Goal: Navigation & Orientation: Find specific page/section

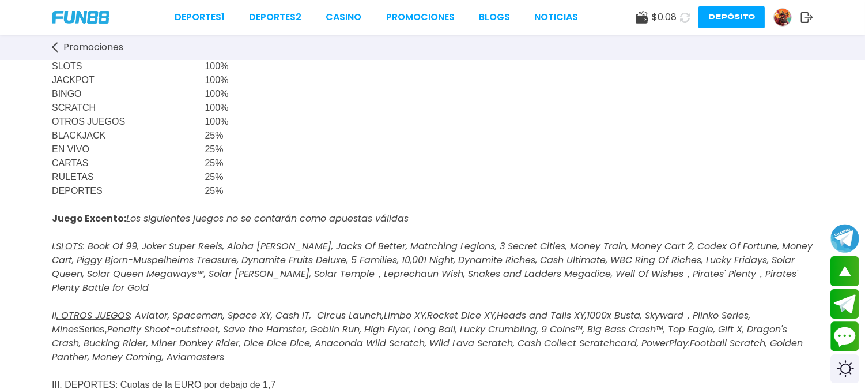
scroll to position [128, 0]
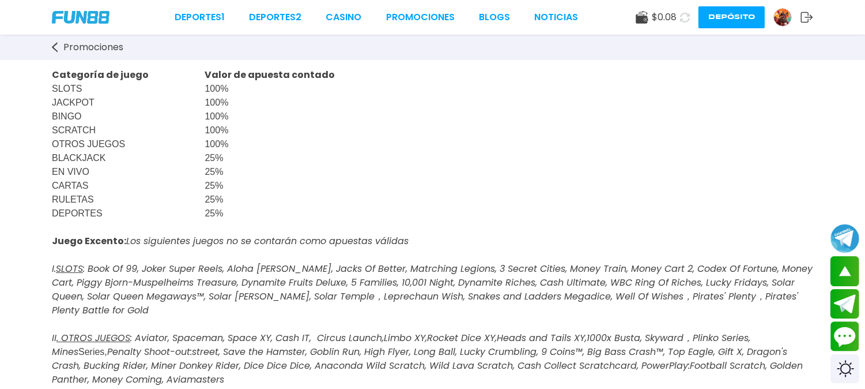
click at [787, 15] on img at bounding box center [782, 17] width 17 height 17
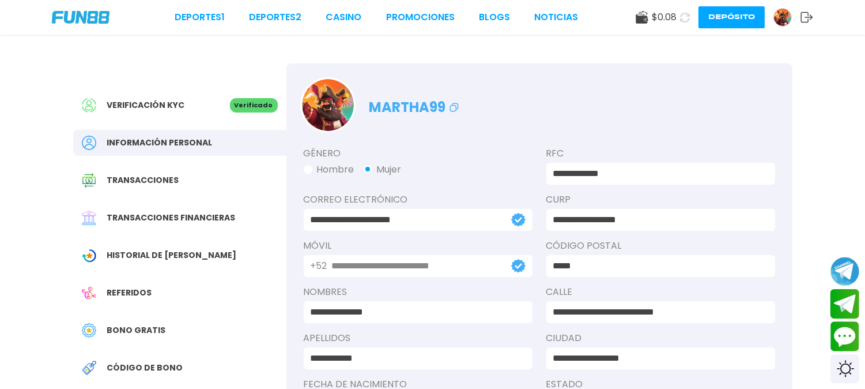
click at [78, 18] on img at bounding box center [81, 17] width 58 height 13
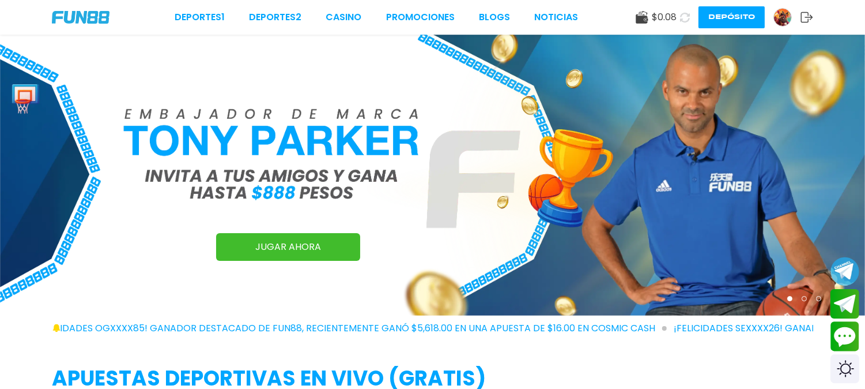
click at [779, 20] on div at bounding box center [783, 17] width 18 height 18
